Goal: Task Accomplishment & Management: Manage account settings

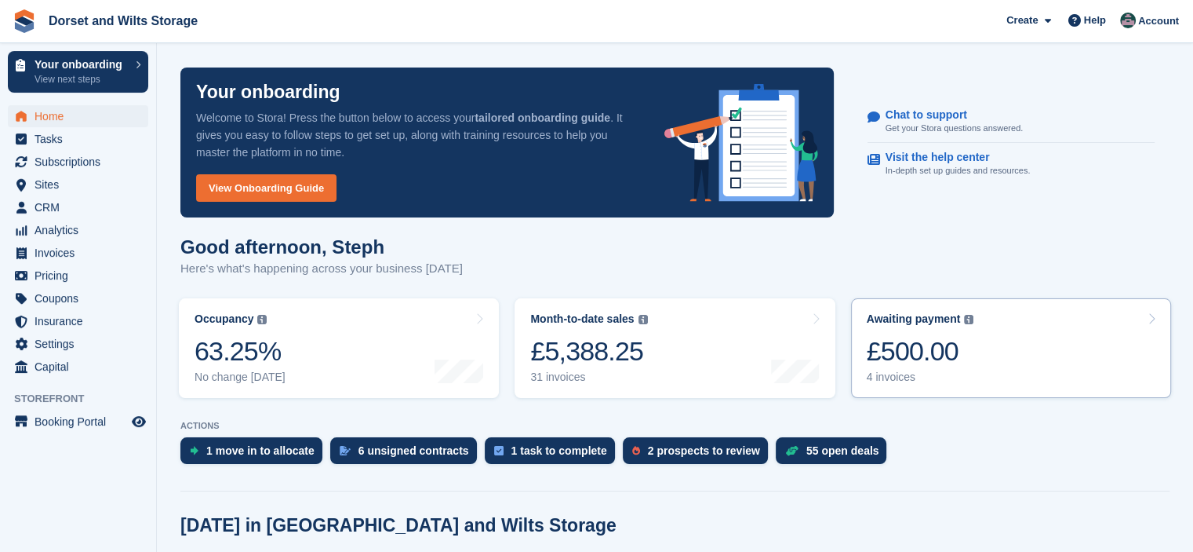
click at [916, 345] on div "£500.00" at bounding box center [920, 351] width 107 height 32
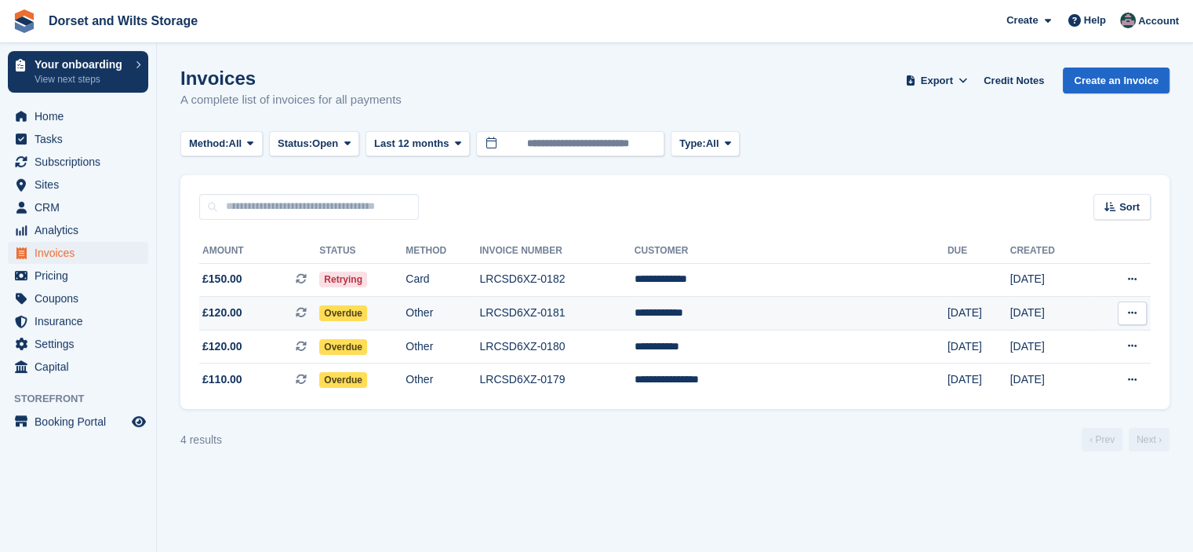
click at [234, 311] on span "£120.00" at bounding box center [222, 312] width 40 height 16
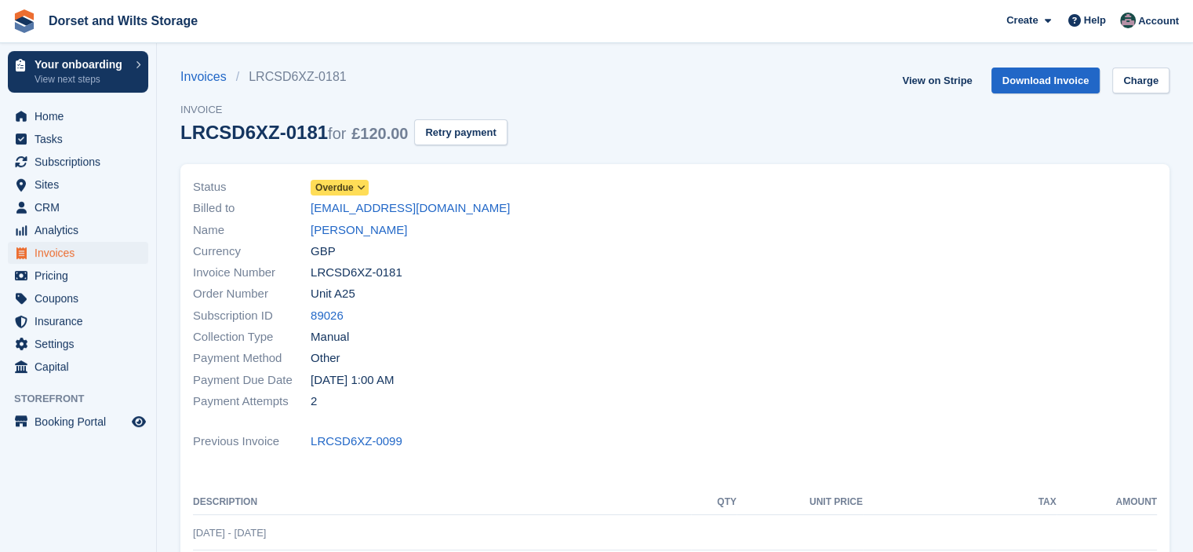
click at [352, 185] on span "Overdue" at bounding box center [334, 187] width 38 height 14
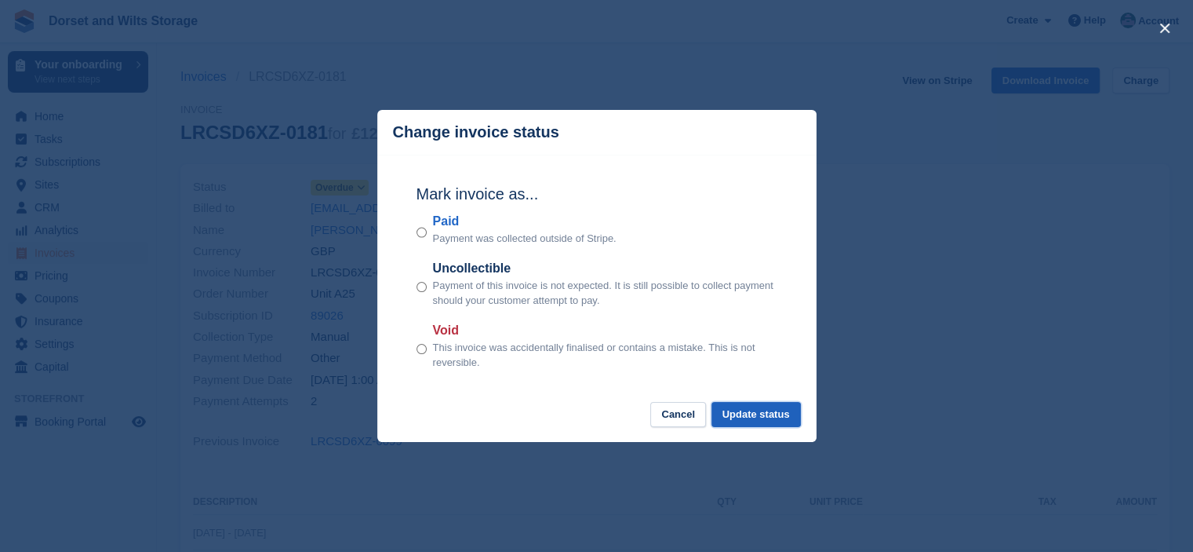
click at [785, 418] on button "Update status" at bounding box center [756, 415] width 89 height 26
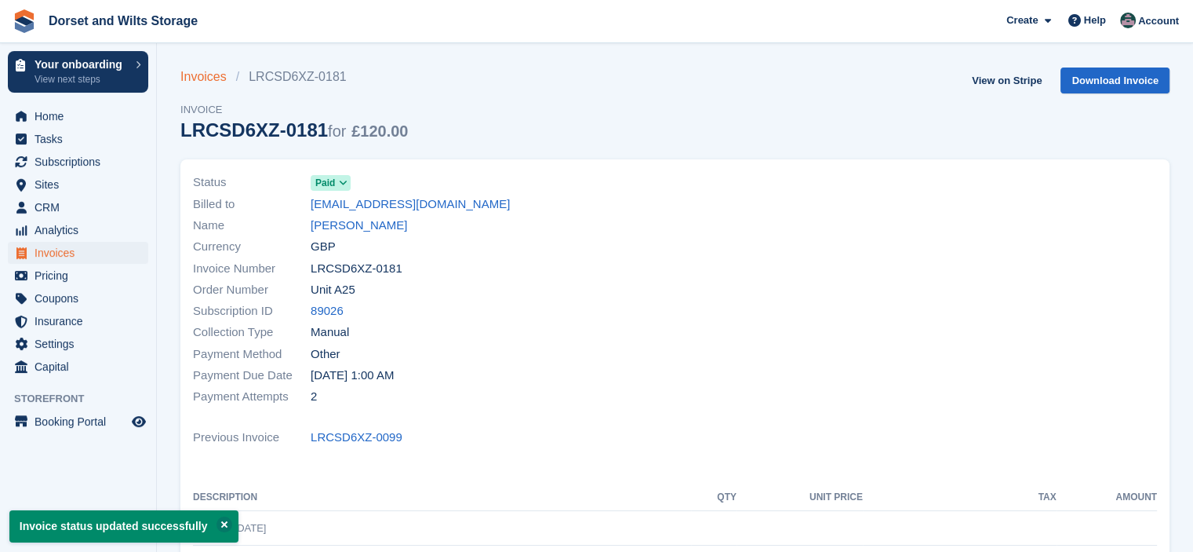
click at [211, 83] on link "Invoices" at bounding box center [208, 76] width 56 height 19
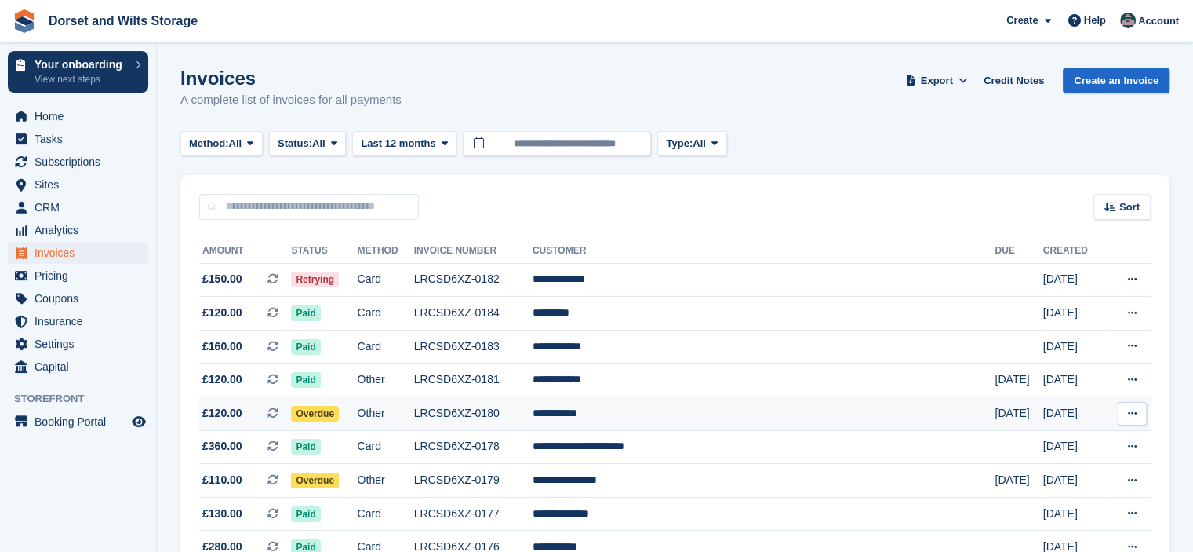
click at [221, 417] on span "£120.00" at bounding box center [222, 413] width 40 height 16
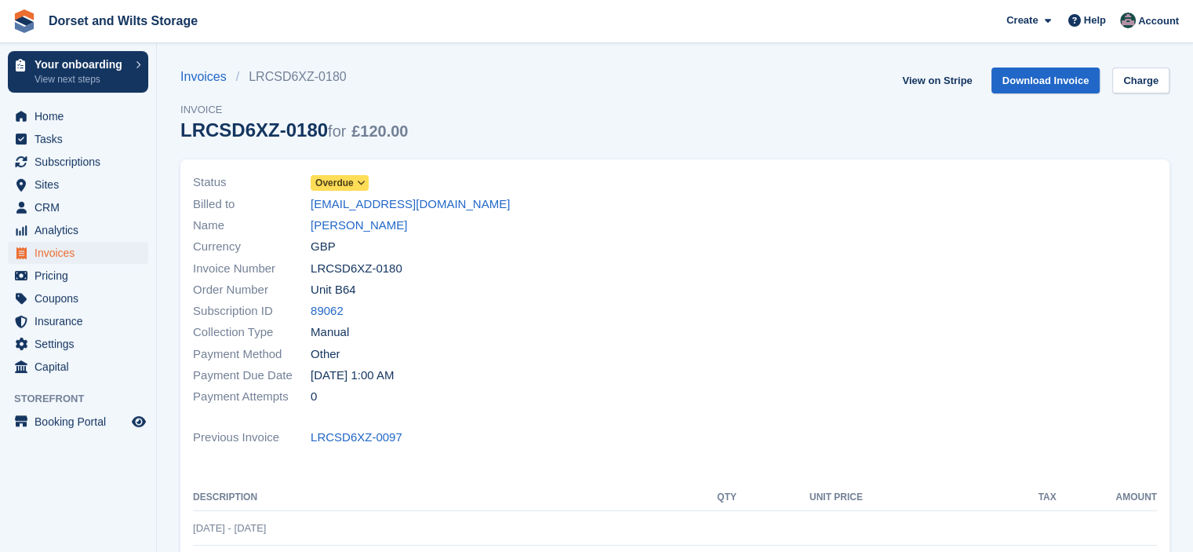
click at [330, 184] on span "Overdue" at bounding box center [334, 183] width 38 height 14
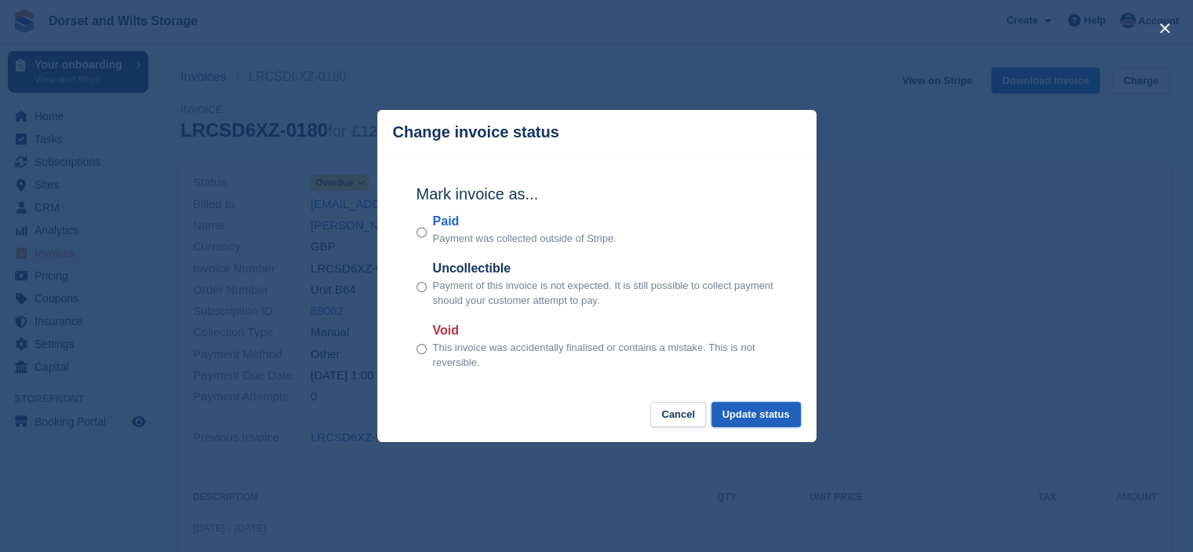
click at [771, 420] on button "Update status" at bounding box center [756, 415] width 89 height 26
